Goal: Complete application form

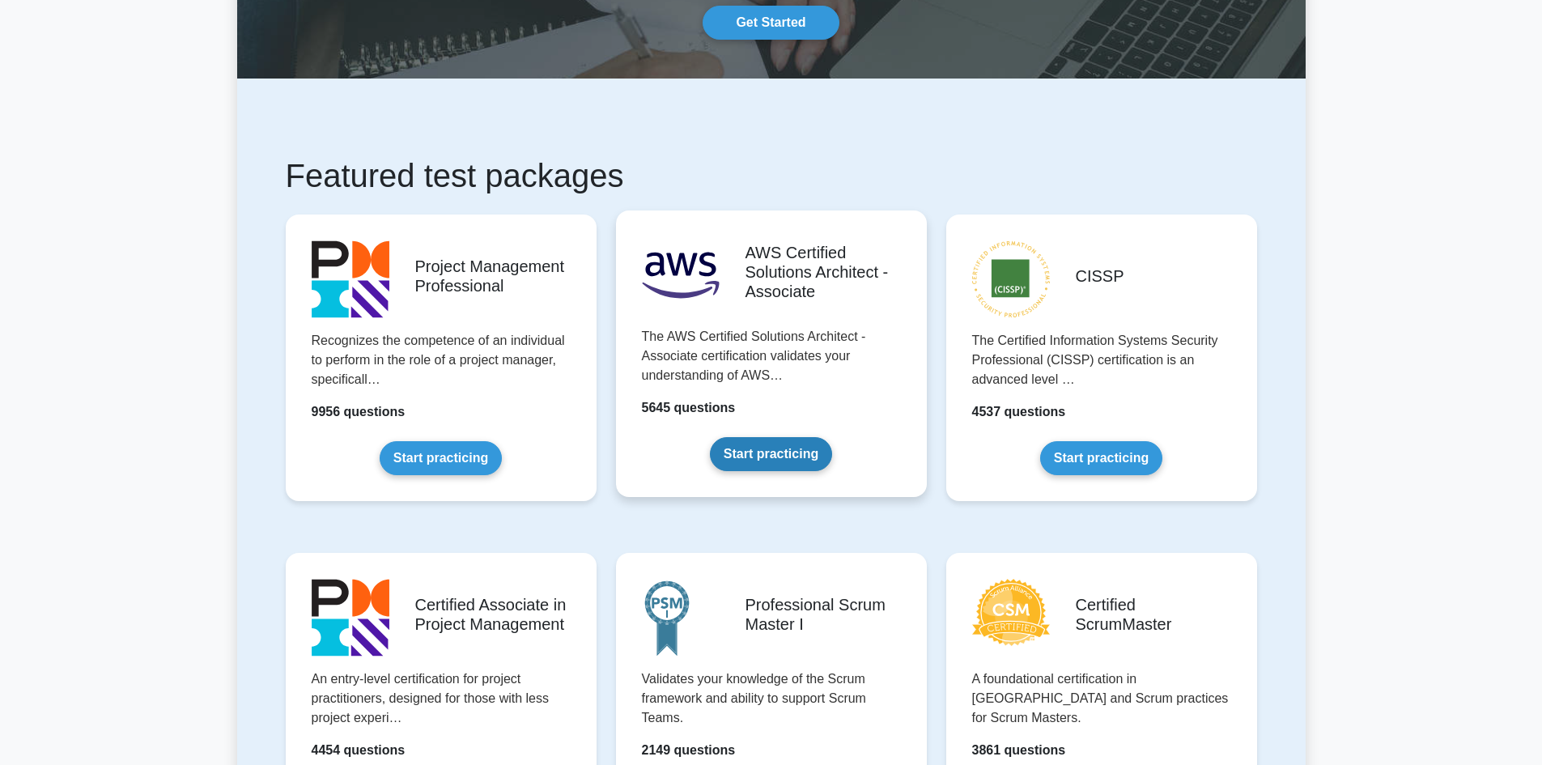
scroll to position [162, 0]
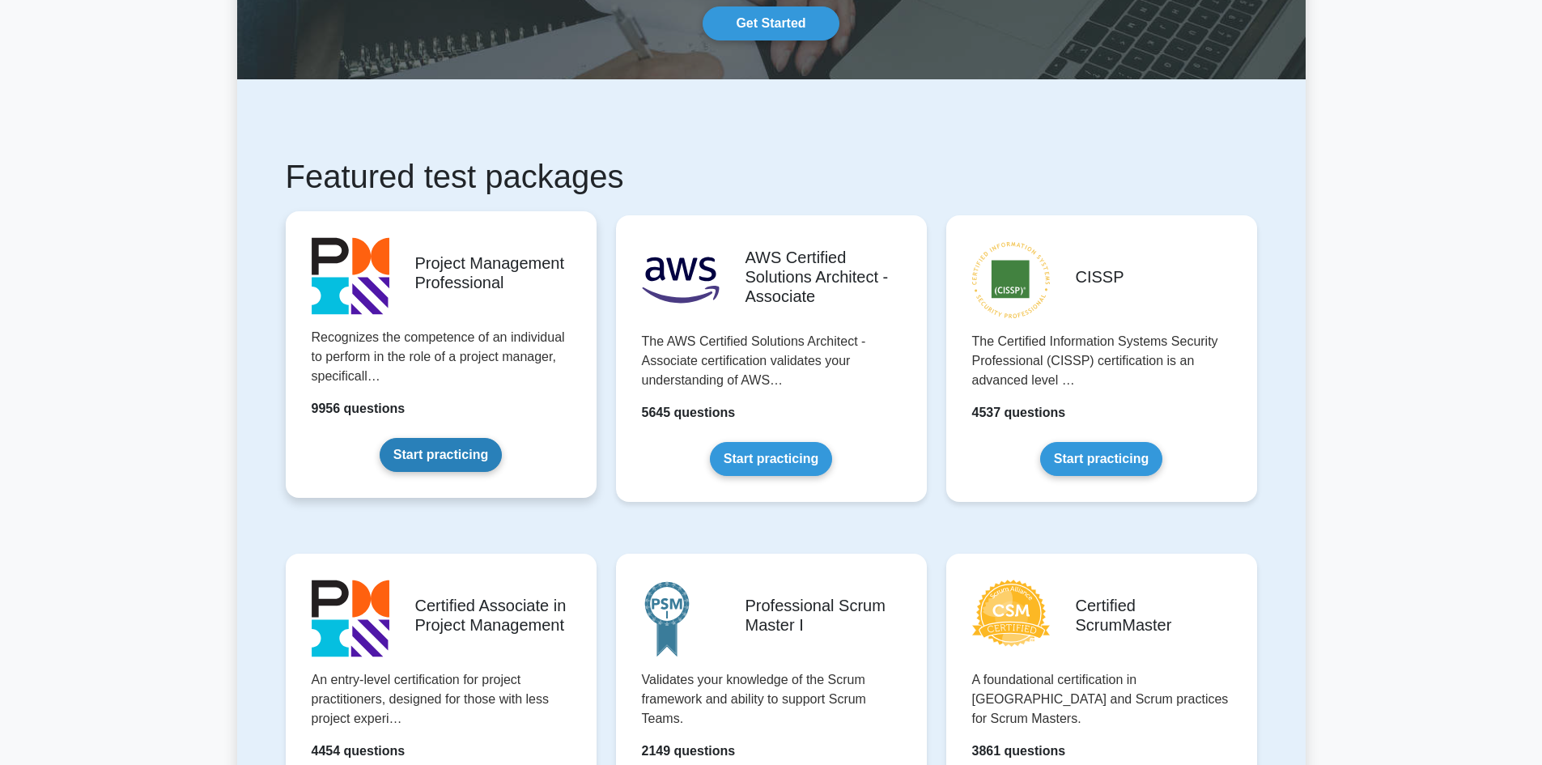
click at [466, 451] on link "Start practicing" at bounding box center [441, 455] width 122 height 34
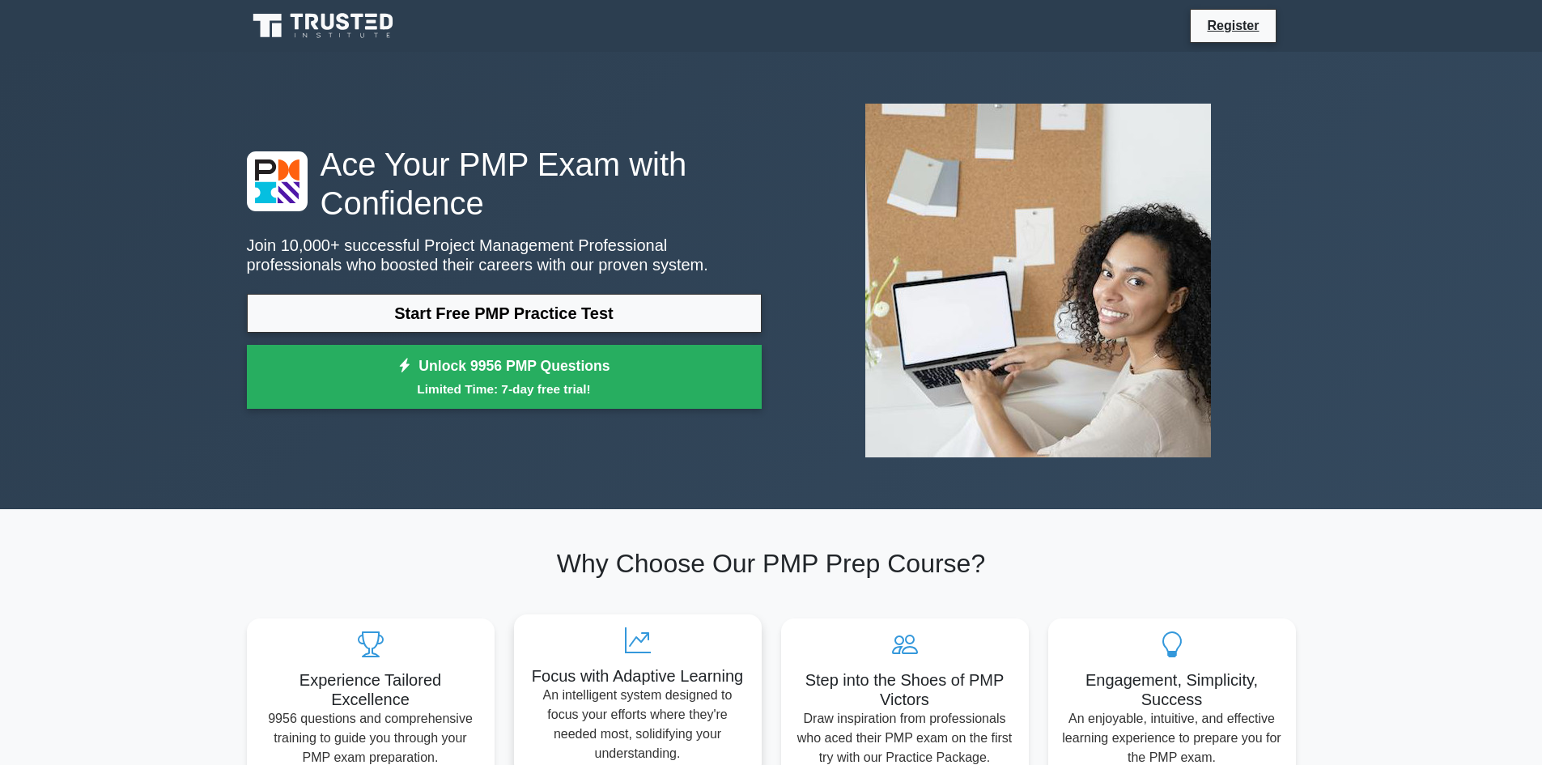
click at [574, 315] on link "Start Free PMP Practice Test" at bounding box center [504, 313] width 515 height 39
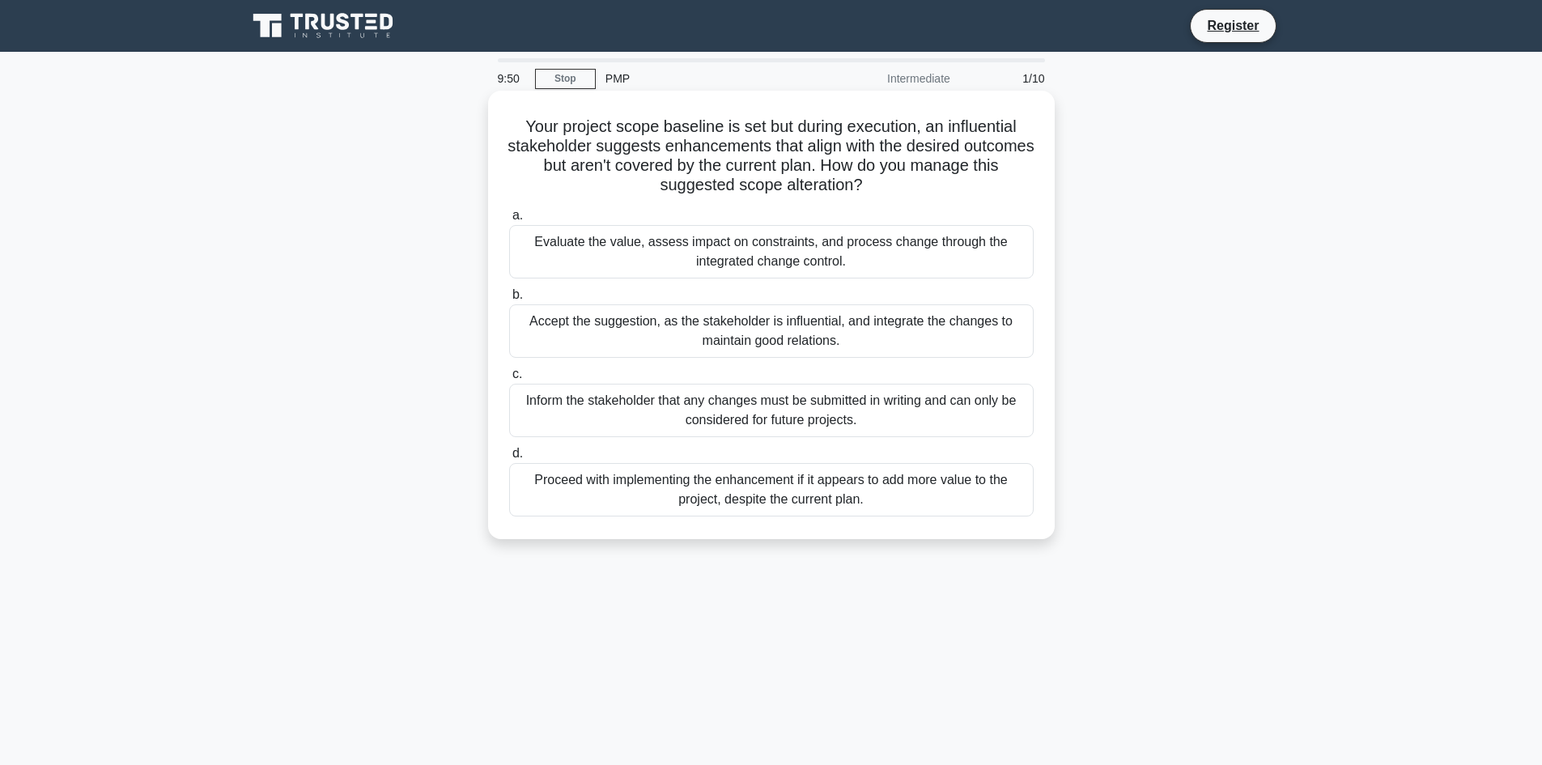
click at [768, 263] on div "Evaluate the value, assess impact on constraints, and process change through th…" at bounding box center [771, 251] width 525 height 53
click at [509, 221] on input "a. Evaluate the value, assess impact on constraints, and process change through…" at bounding box center [509, 216] width 0 height 11
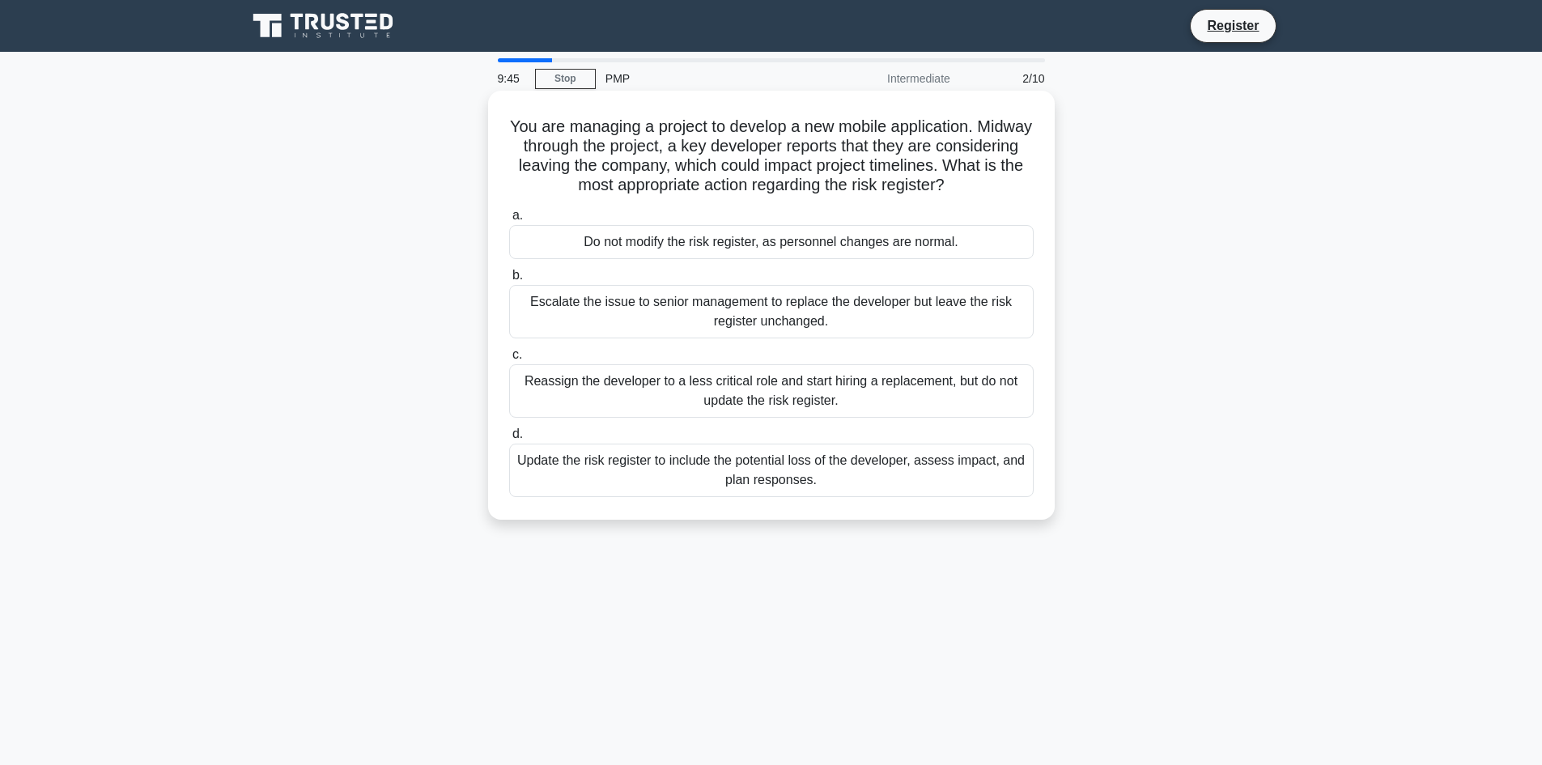
click at [887, 463] on div "Update the risk register to include the potential loss of the developer, assess…" at bounding box center [771, 470] width 525 height 53
click at [509, 440] on input "d. Update the risk register to include the potential loss of the developer, ass…" at bounding box center [509, 434] width 0 height 11
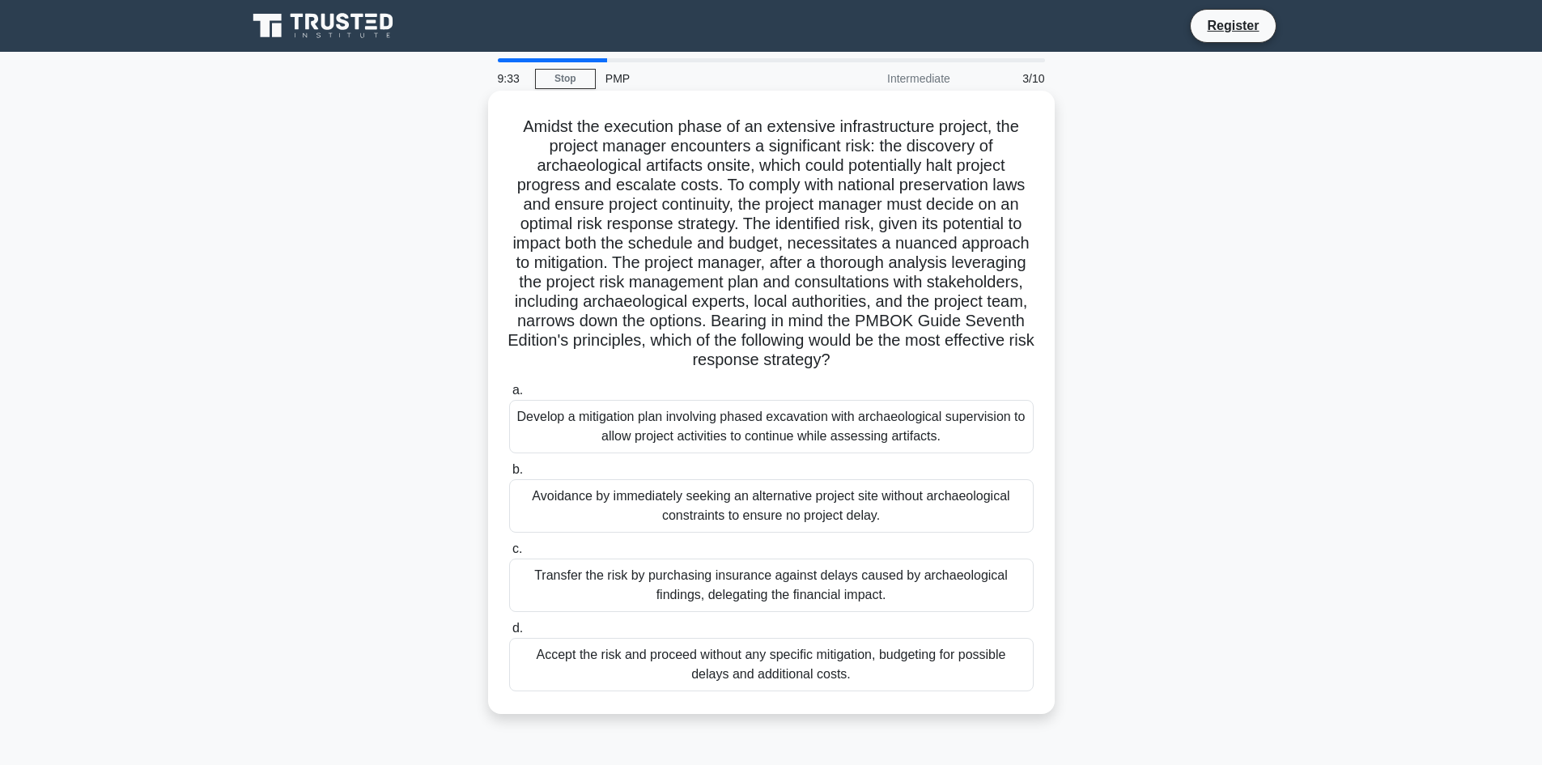
click at [916, 439] on div "Develop a mitigation plan involving phased excavation with archaeological super…" at bounding box center [771, 426] width 525 height 53
click at [509, 396] on input "a. Develop a mitigation plan involving phased excavation with archaeological su…" at bounding box center [509, 390] width 0 height 11
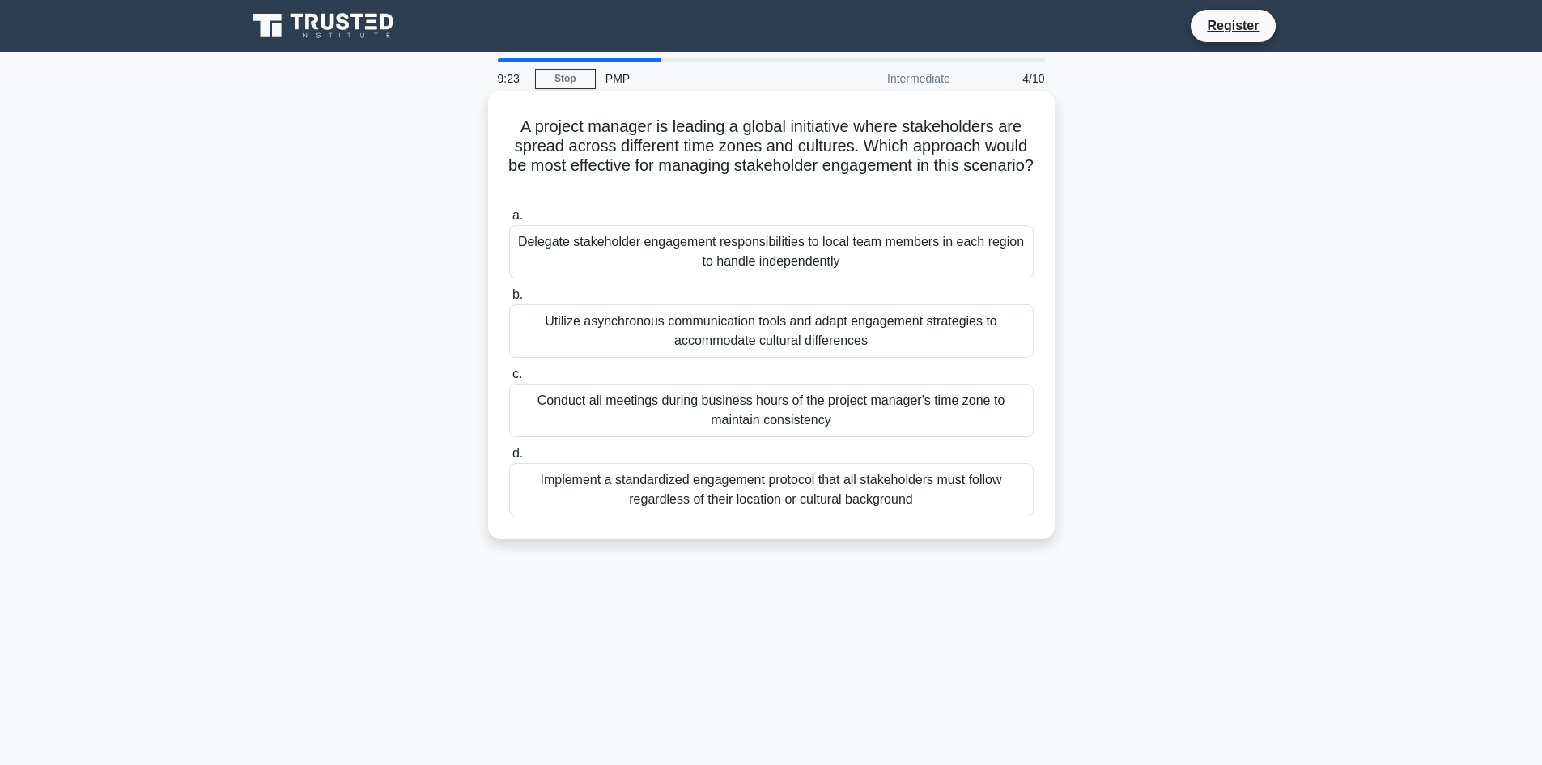
click at [921, 502] on div "Implement a standardized engagement protocol that all stakeholders must follow …" at bounding box center [771, 489] width 525 height 53
click at [509, 459] on input "d. Implement a standardized engagement protocol that all stakeholders must foll…" at bounding box center [509, 454] width 0 height 11
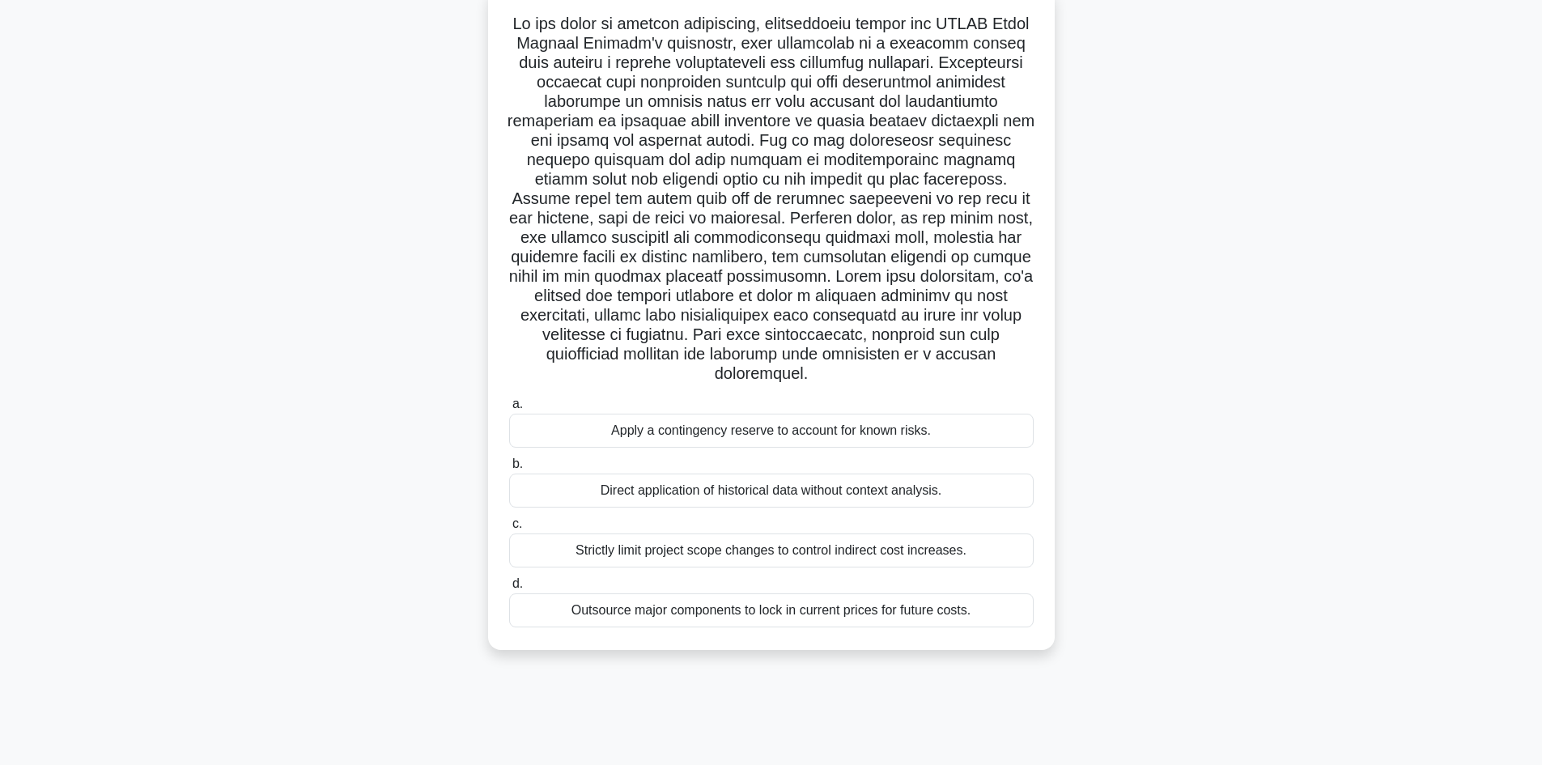
scroll to position [109, 0]
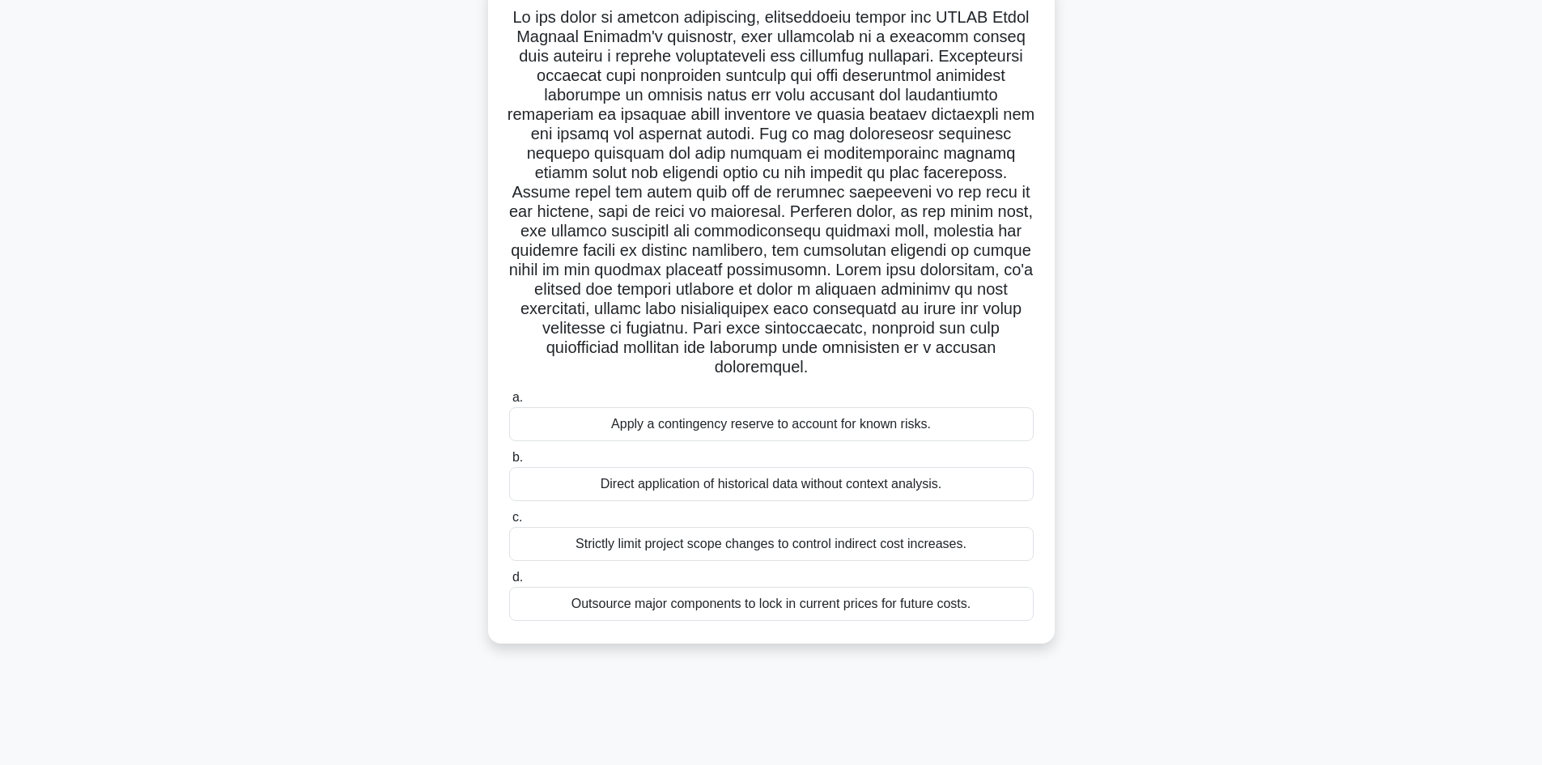
click at [762, 419] on div "Apply a contingency reserve to account for known risks." at bounding box center [771, 424] width 525 height 34
click at [509, 403] on input "a. Apply a contingency reserve to account for known risks." at bounding box center [509, 398] width 0 height 11
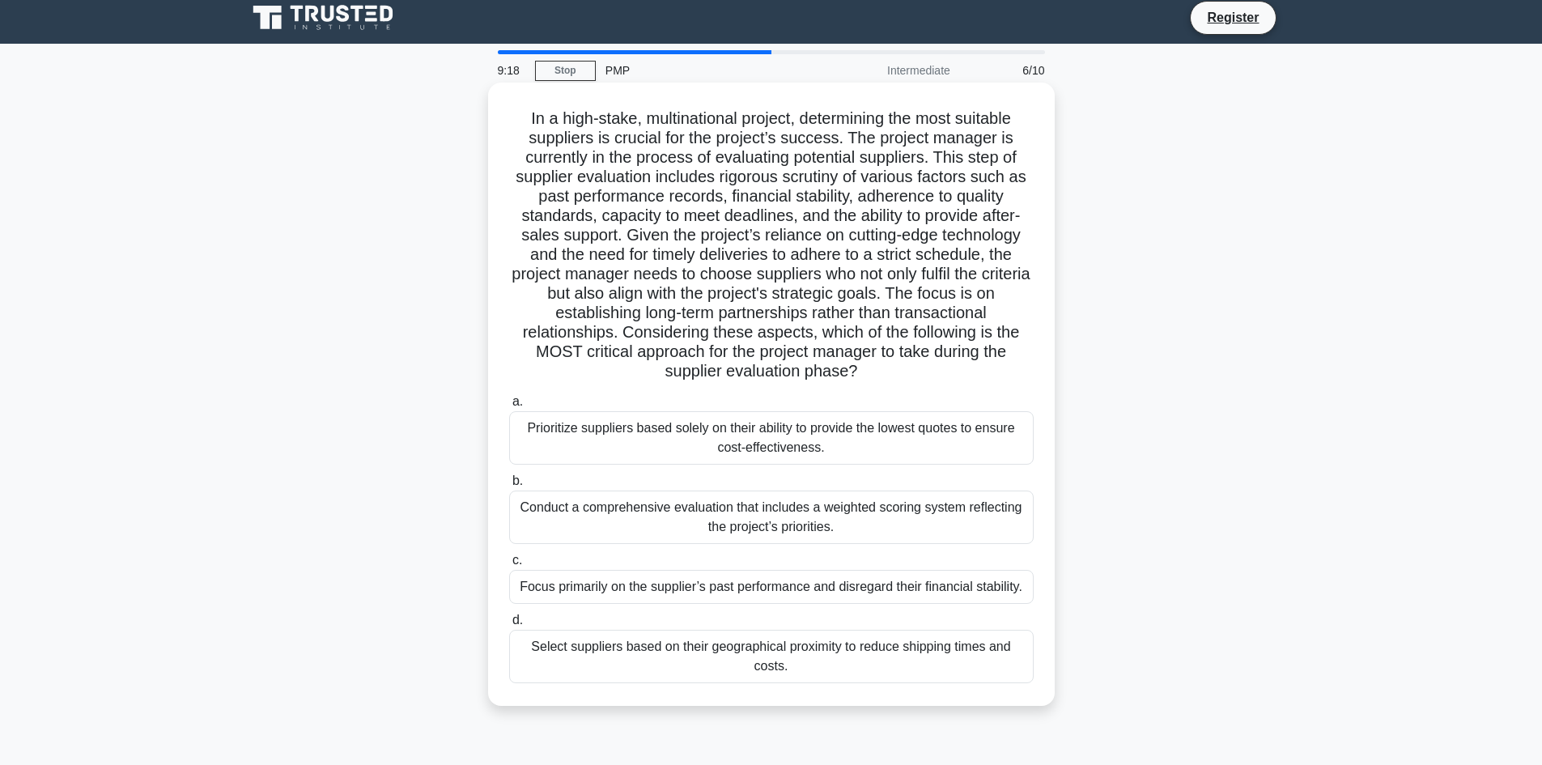
scroll to position [0, 0]
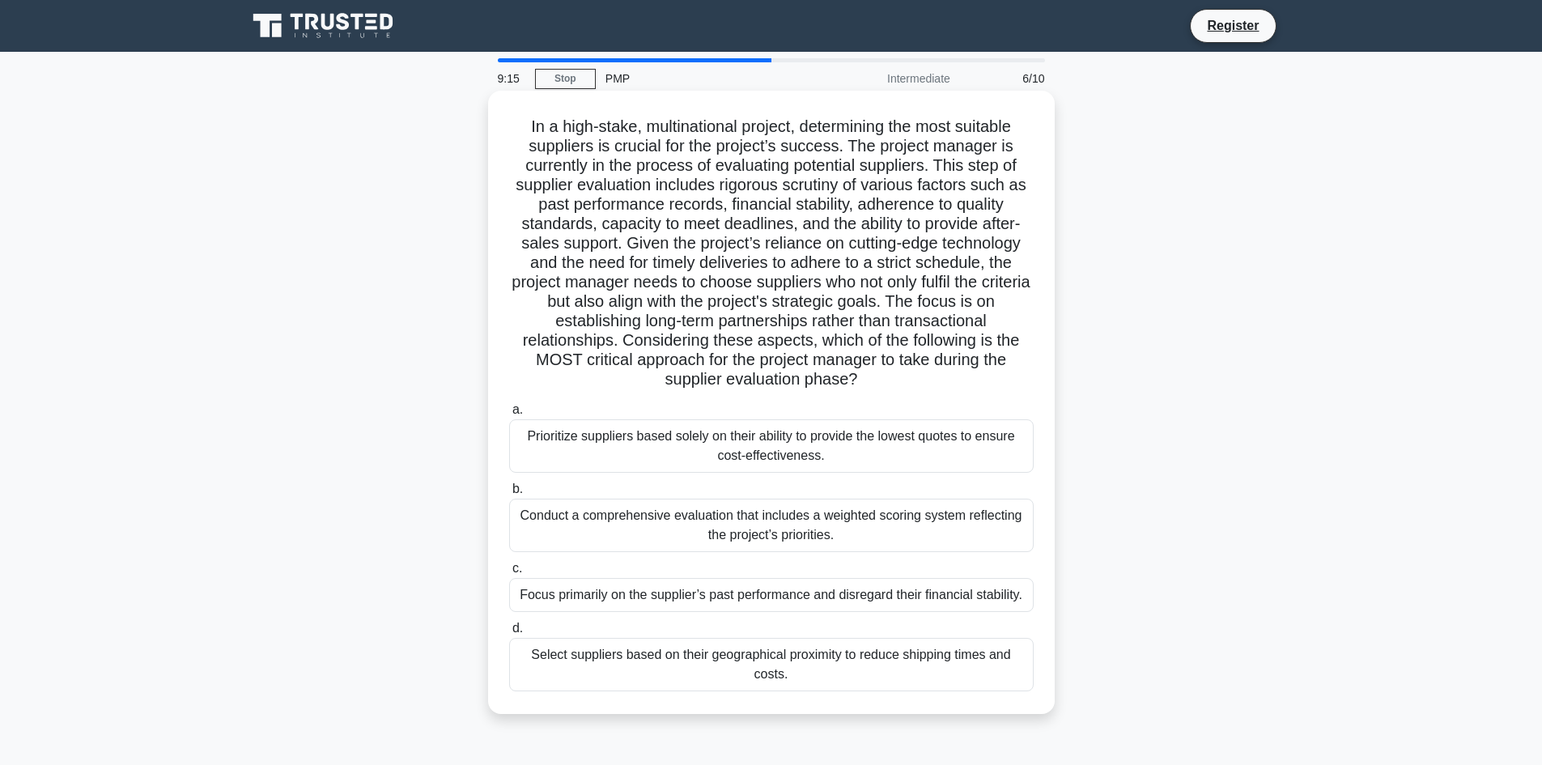
click at [887, 523] on div "Conduct a comprehensive evaluation that includes a weighted scoring system refl…" at bounding box center [771, 525] width 525 height 53
click at [509, 495] on input "b. Conduct a comprehensive evaluation that includes a weighted scoring system r…" at bounding box center [509, 489] width 0 height 11
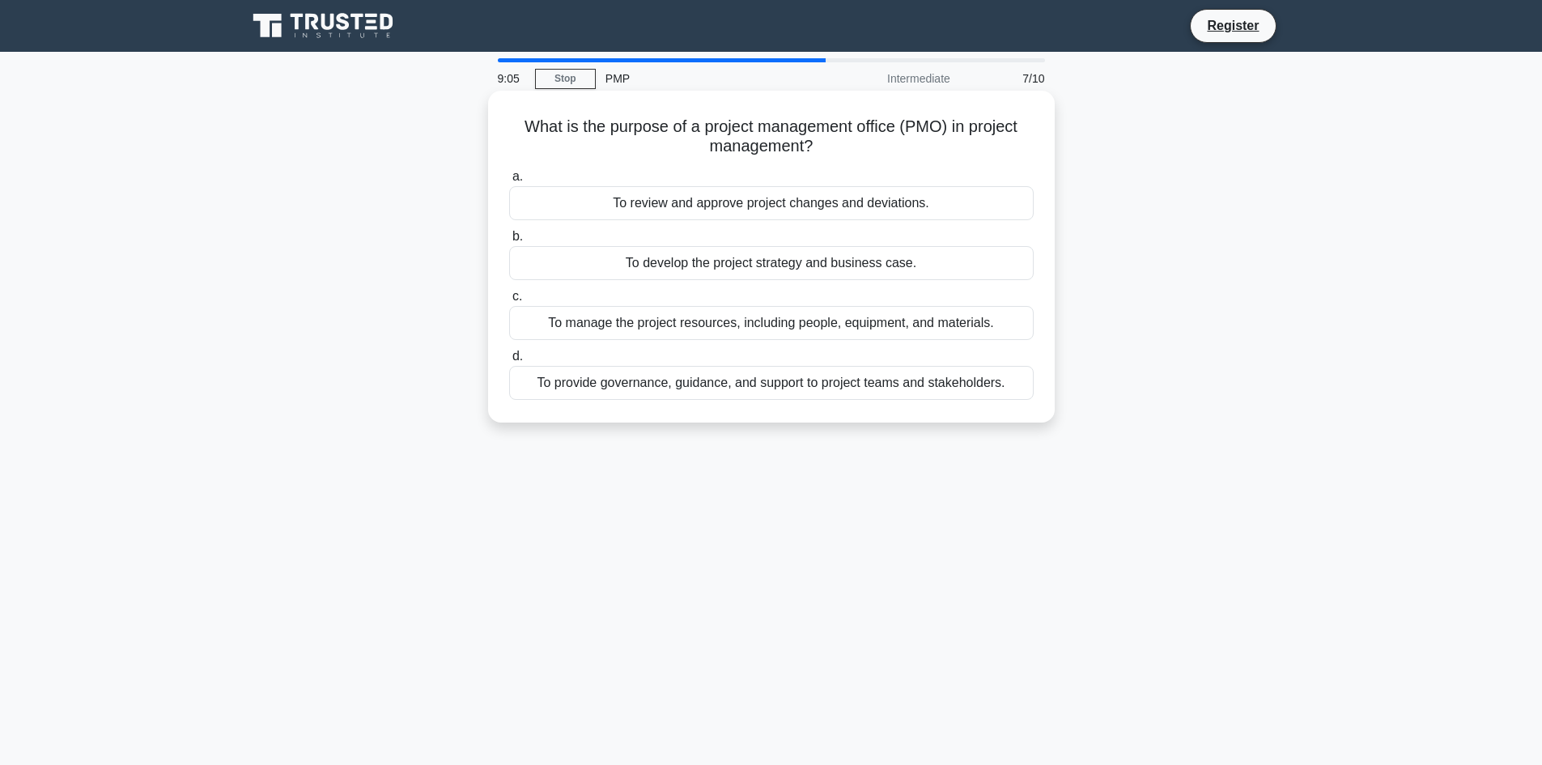
click at [904, 398] on div "To provide governance, guidance, and support to project teams and stakeholders." at bounding box center [771, 383] width 525 height 34
click at [509, 362] on input "d. To provide governance, guidance, and support to project teams and stakeholde…" at bounding box center [509, 356] width 0 height 11
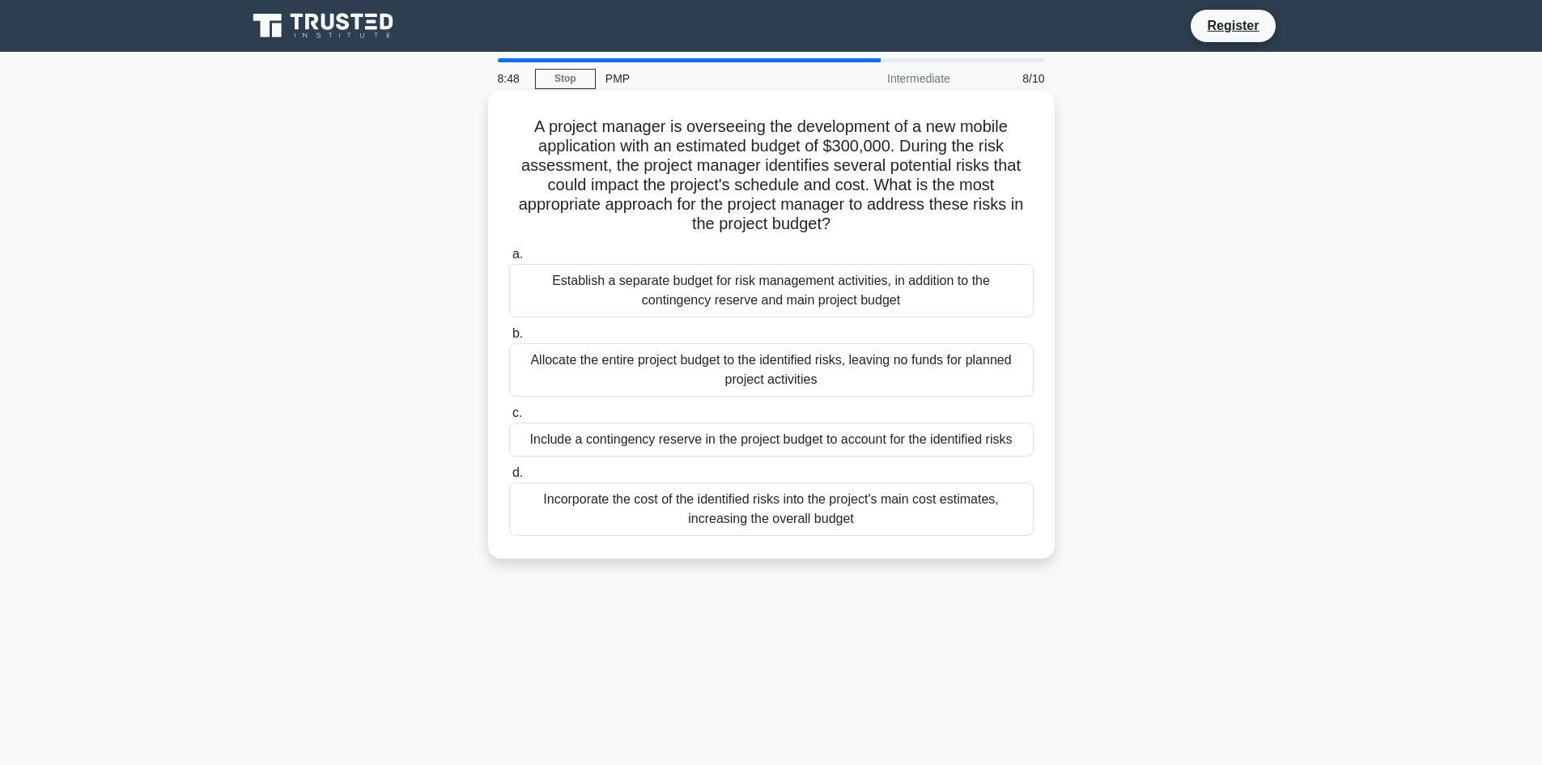
click at [824, 515] on div "Incorporate the cost of the identified risks into the project's main cost estim…" at bounding box center [771, 509] width 525 height 53
click at [509, 479] on input "d. Incorporate the cost of the identified risks into the project's main cost es…" at bounding box center [509, 473] width 0 height 11
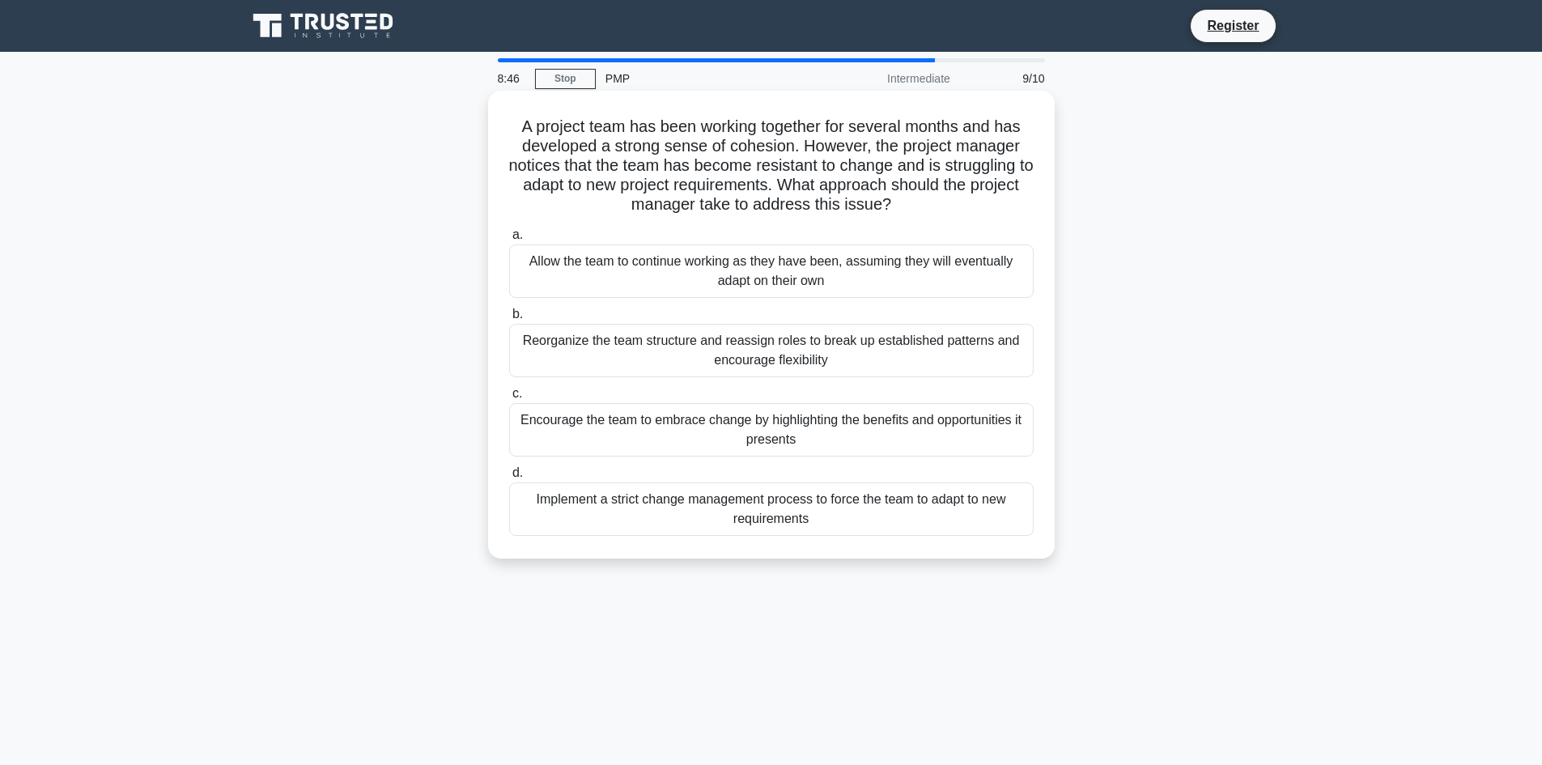
click at [819, 440] on div "Encourage the team to embrace change by highlighting the benefits and opportuni…" at bounding box center [771, 429] width 525 height 53
click at [509, 399] on input "c. Encourage the team to embrace change by highlighting the benefits and opport…" at bounding box center [509, 394] width 0 height 11
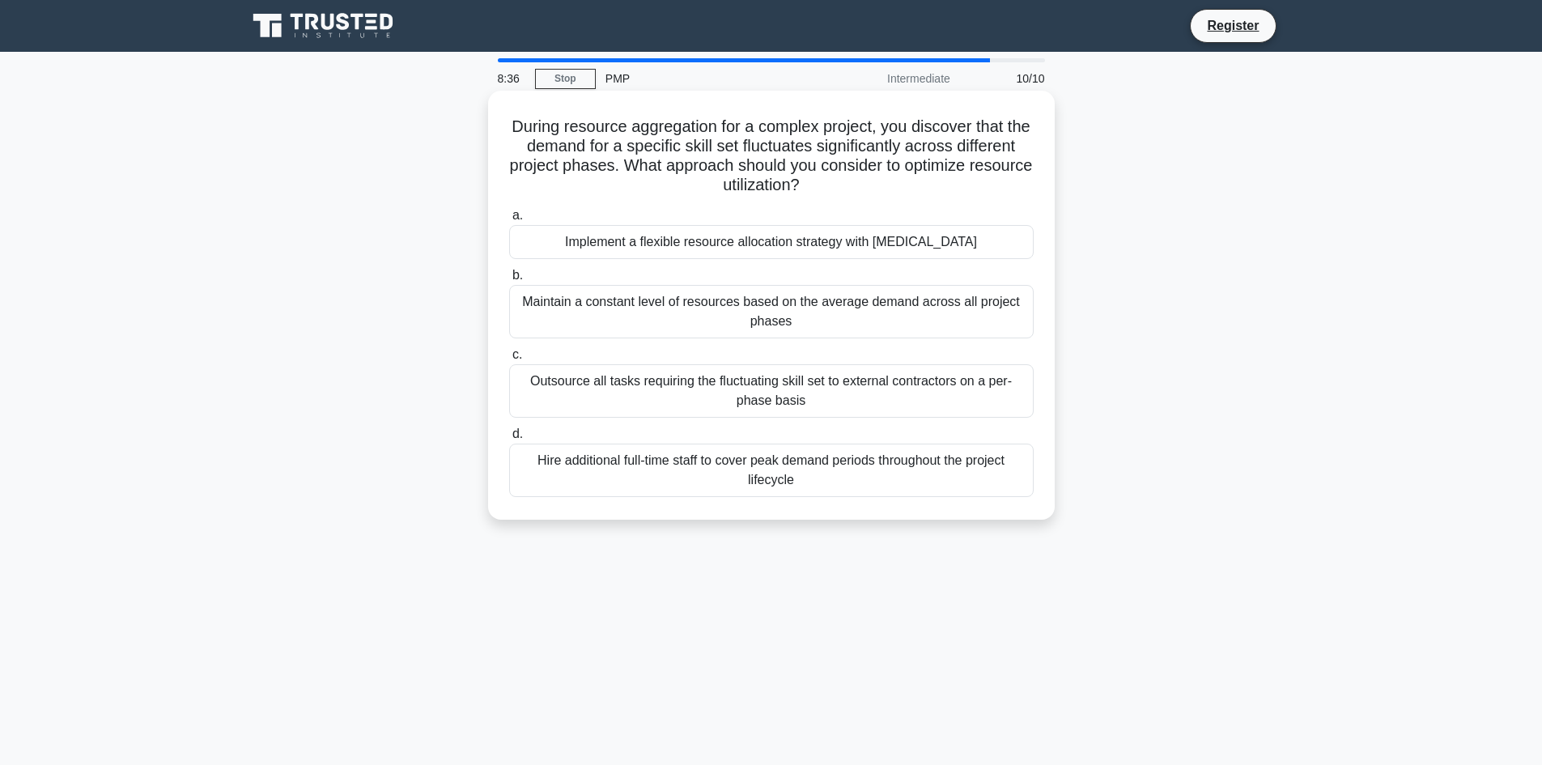
click at [794, 245] on div "Implement a flexible resource allocation strategy with cross-training" at bounding box center [771, 242] width 525 height 34
click at [509, 221] on input "a. Implement a flexible resource allocation strategy with cross-training" at bounding box center [509, 216] width 0 height 11
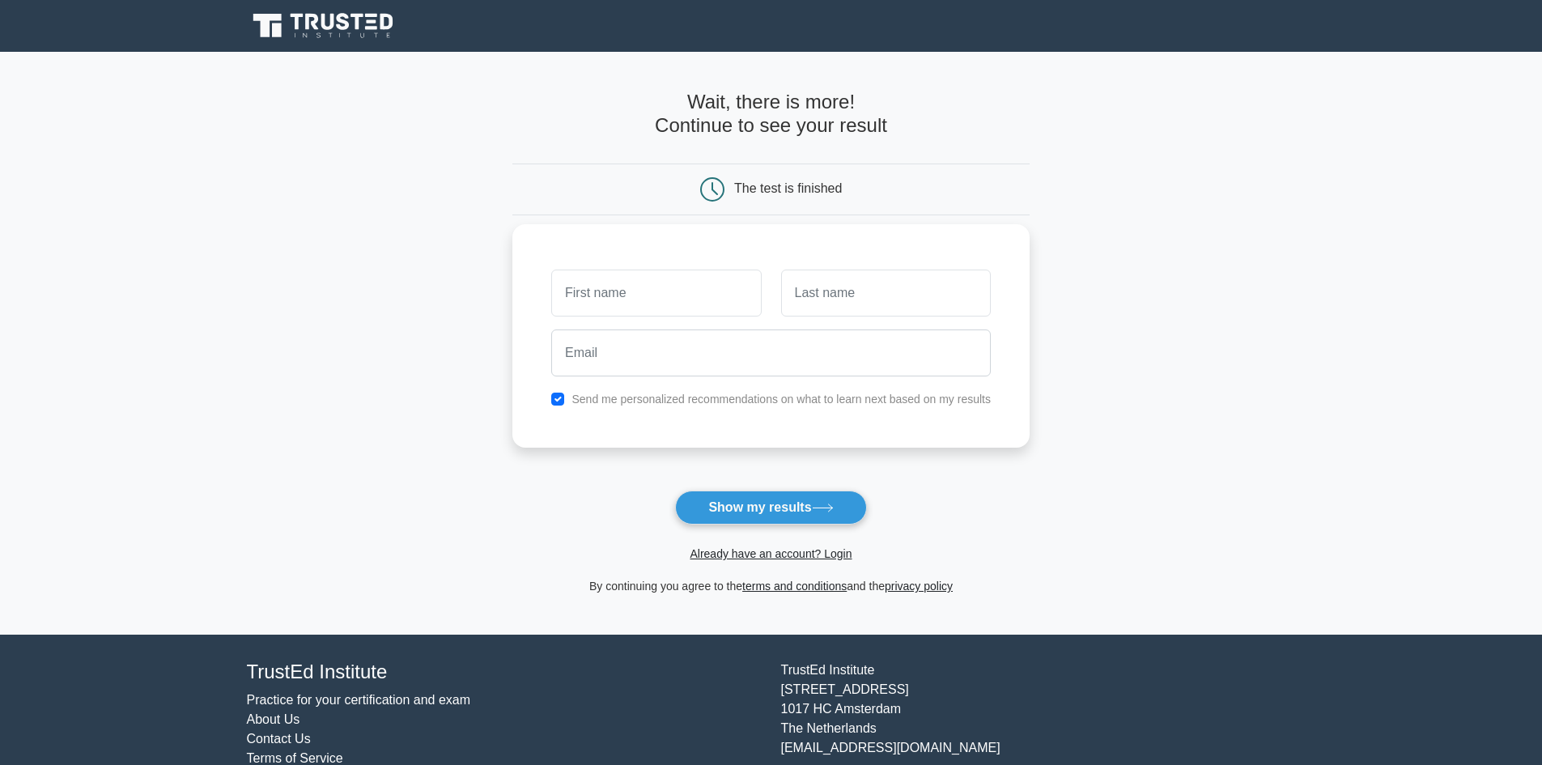
click at [691, 296] on input "text" at bounding box center [656, 293] width 210 height 47
type input "Zohrul"
click at [853, 281] on input "text" at bounding box center [886, 293] width 210 height 47
type input "[DEMOGRAPHIC_DATA]"
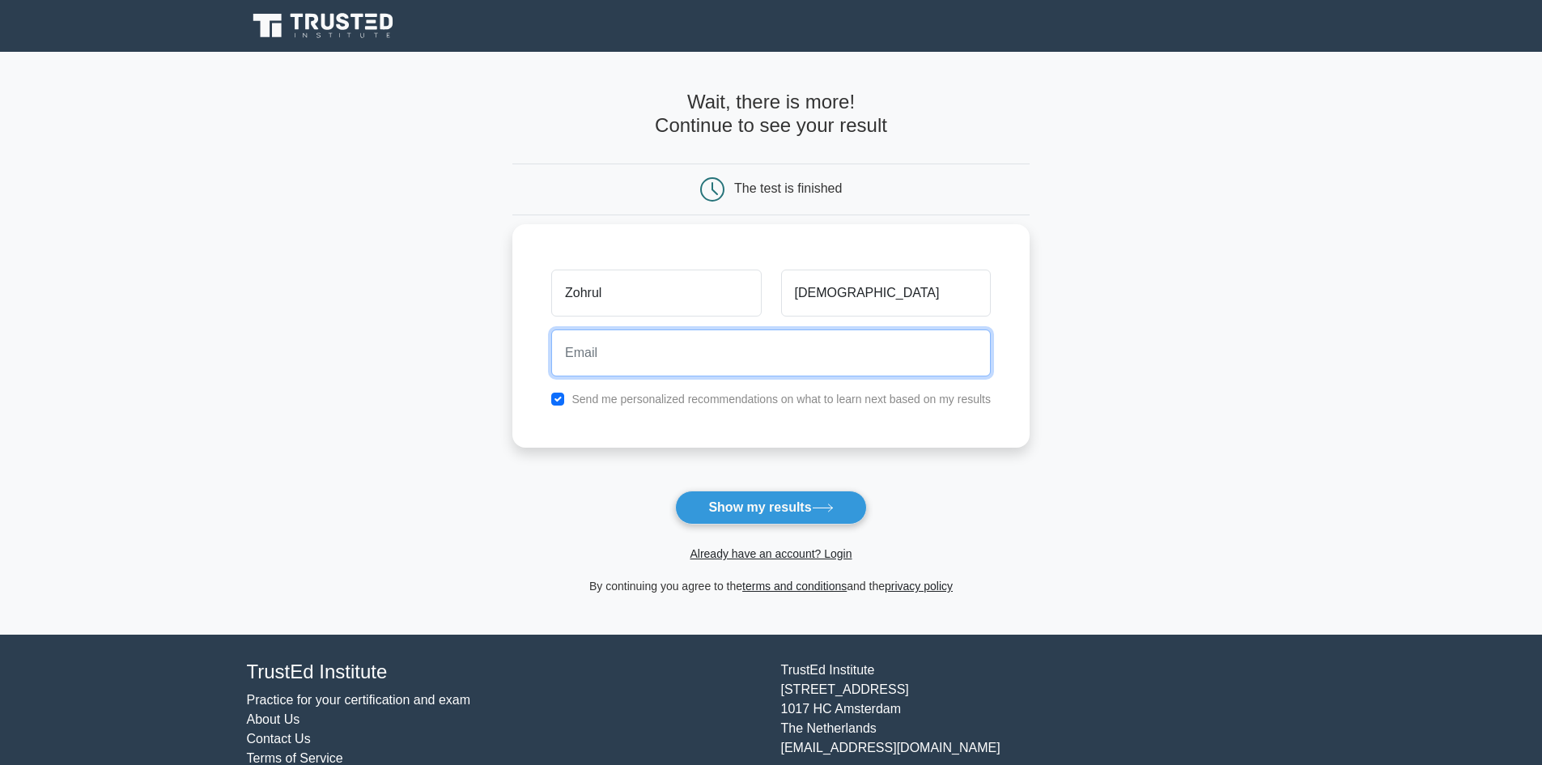
click at [698, 360] on input "email" at bounding box center [771, 353] width 440 height 47
type input "zohrulmrt5n@gmail.com"
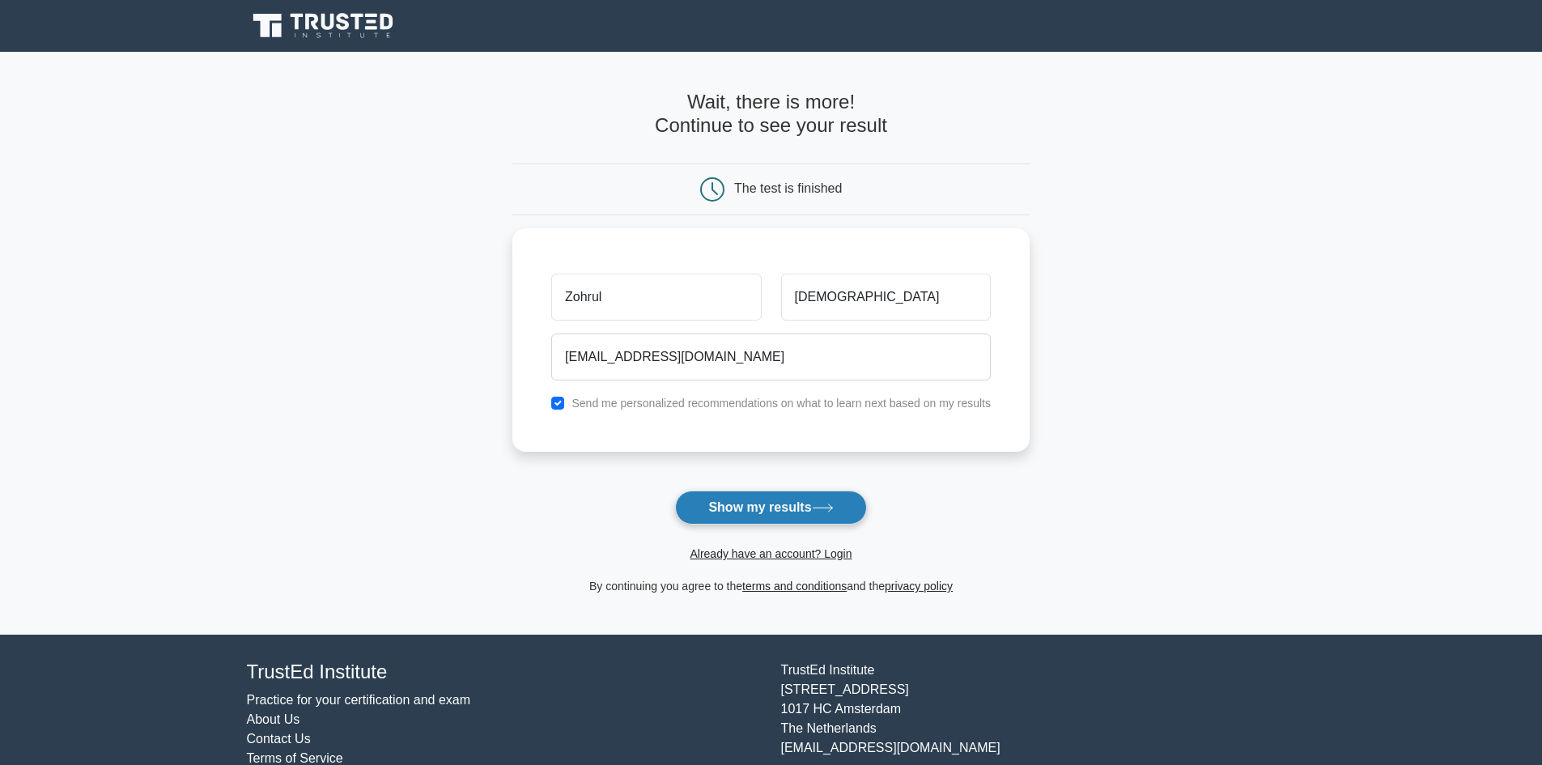
click at [771, 516] on button "Show my results" at bounding box center [770, 508] width 191 height 34
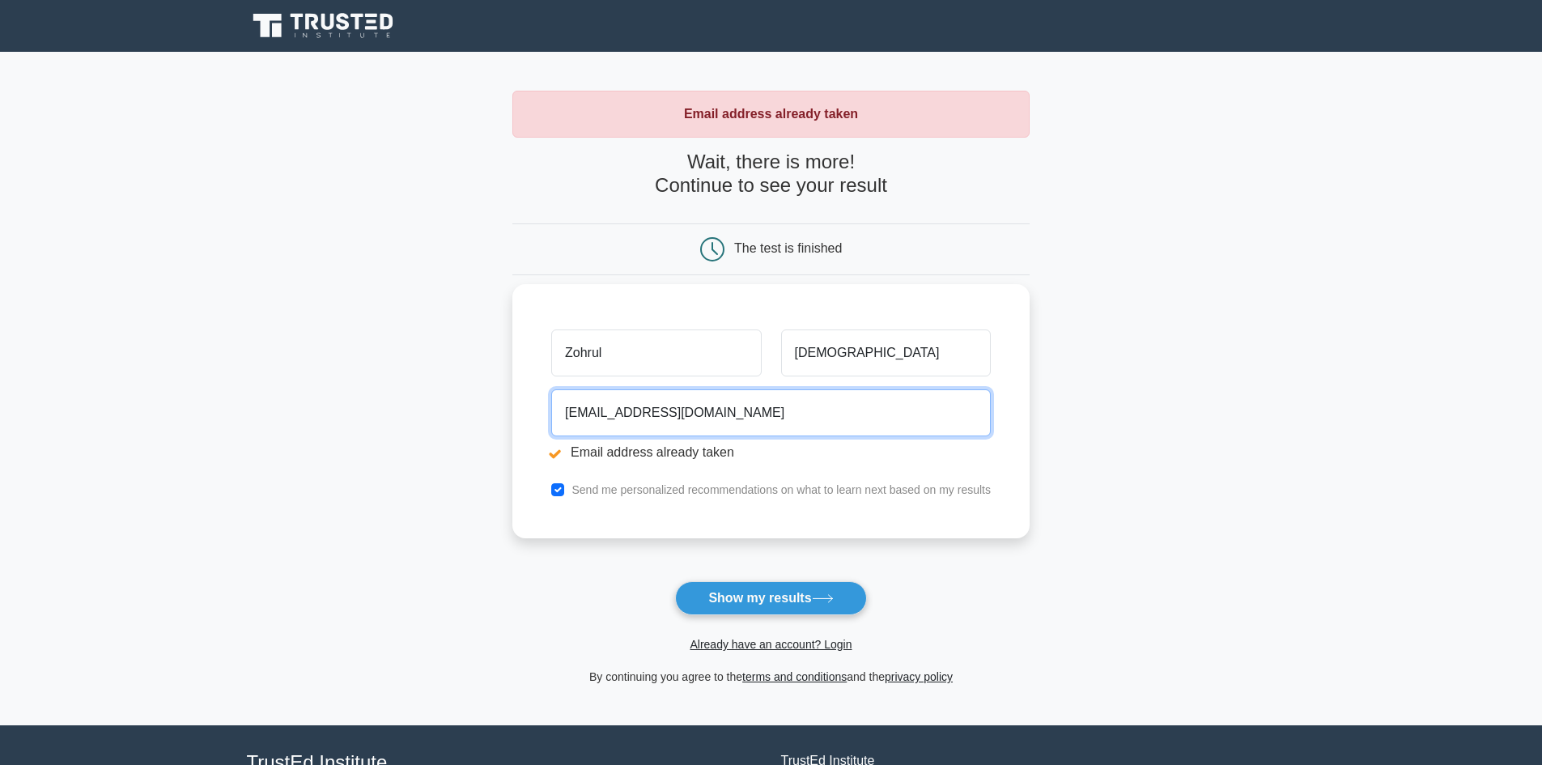
click at [715, 416] on input "zohrulmrt5n@gmail.com" at bounding box center [771, 412] width 440 height 47
drag, startPoint x: 720, startPoint y: 423, endPoint x: 558, endPoint y: 419, distance: 162.0
click at [558, 419] on input "zohrulmrt5n@gmail.com" at bounding box center [771, 412] width 440 height 47
type input "[EMAIL_ADDRESS][DOMAIN_NAME]"
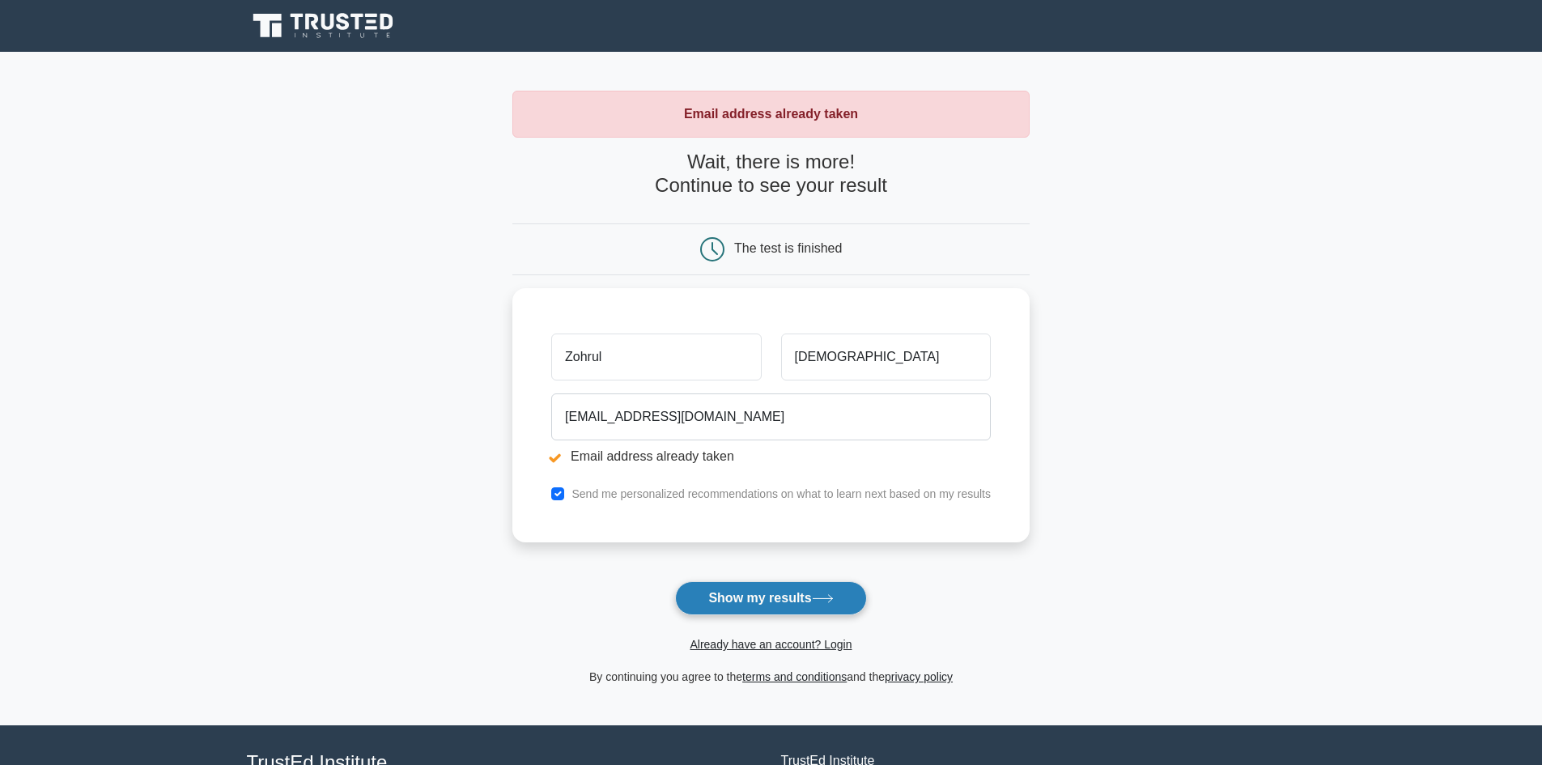
click at [766, 596] on button "Show my results" at bounding box center [770, 598] width 191 height 34
